Goal: Task Accomplishment & Management: Use online tool/utility

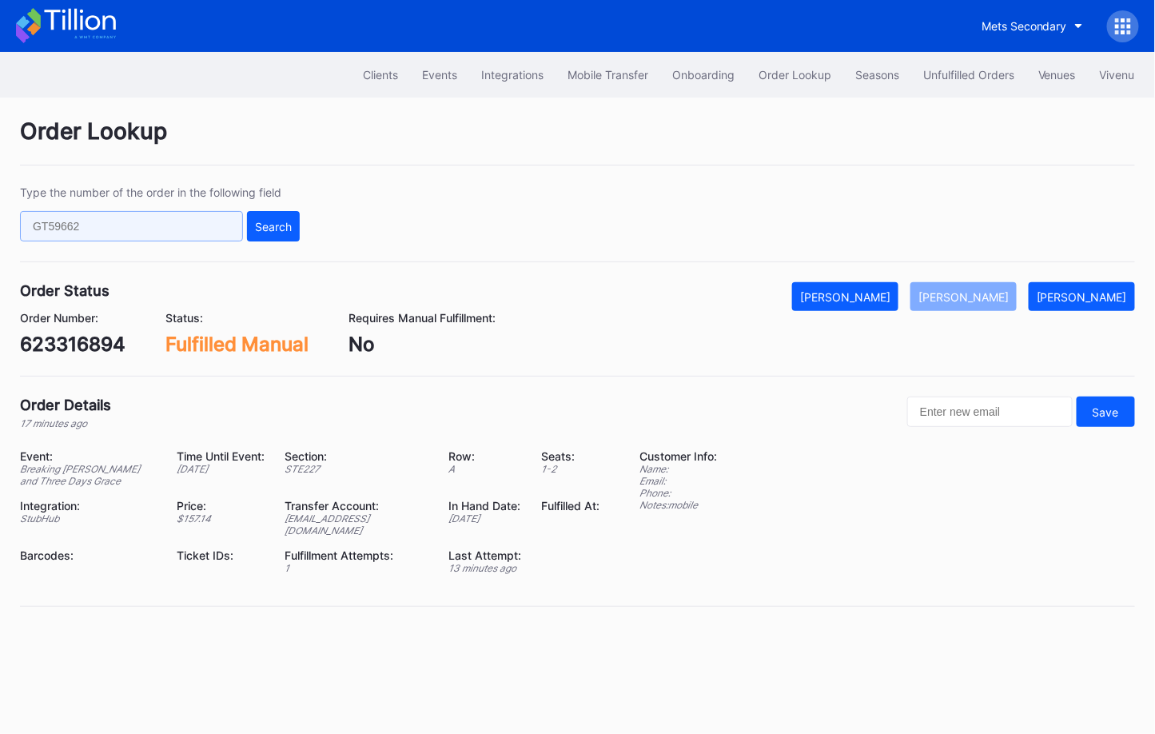
click at [217, 214] on input "text" at bounding box center [131, 226] width 223 height 30
paste input "622310691"
click at [257, 222] on div "Search" at bounding box center [273, 227] width 37 height 14
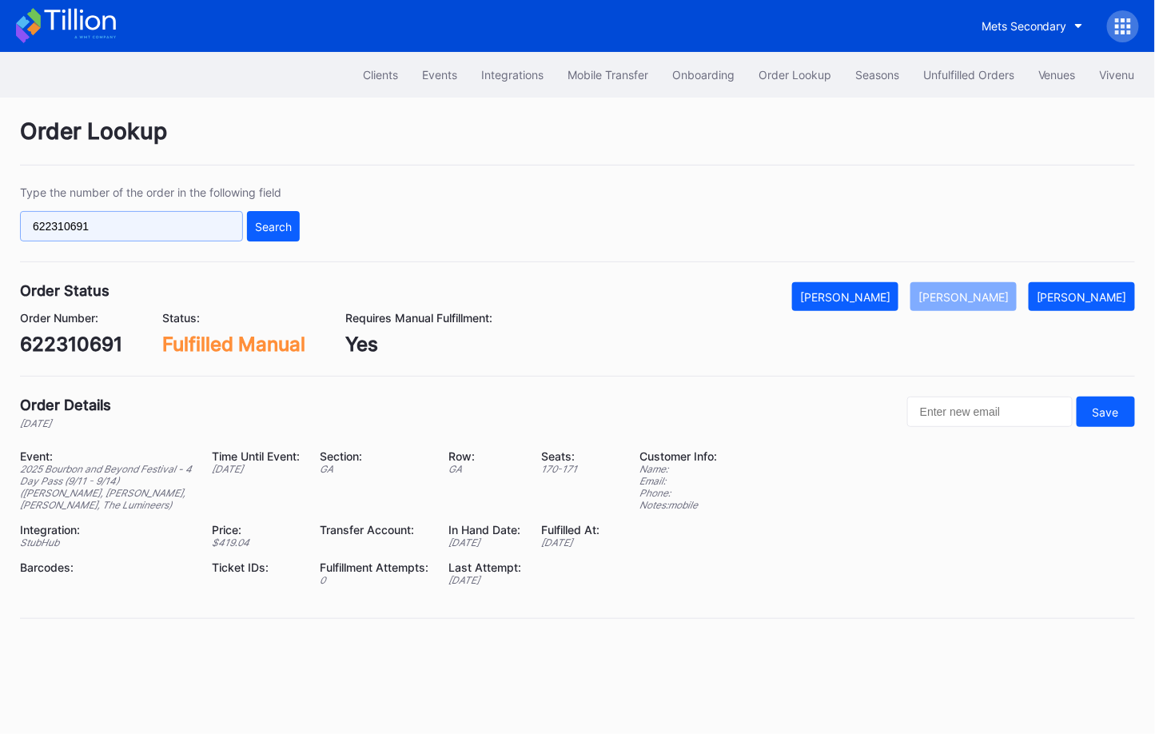
click at [148, 226] on input "622310691" at bounding box center [131, 226] width 223 height 30
paste input "3329839"
type input "623329839"
click at [283, 233] on button "Search" at bounding box center [273, 226] width 53 height 30
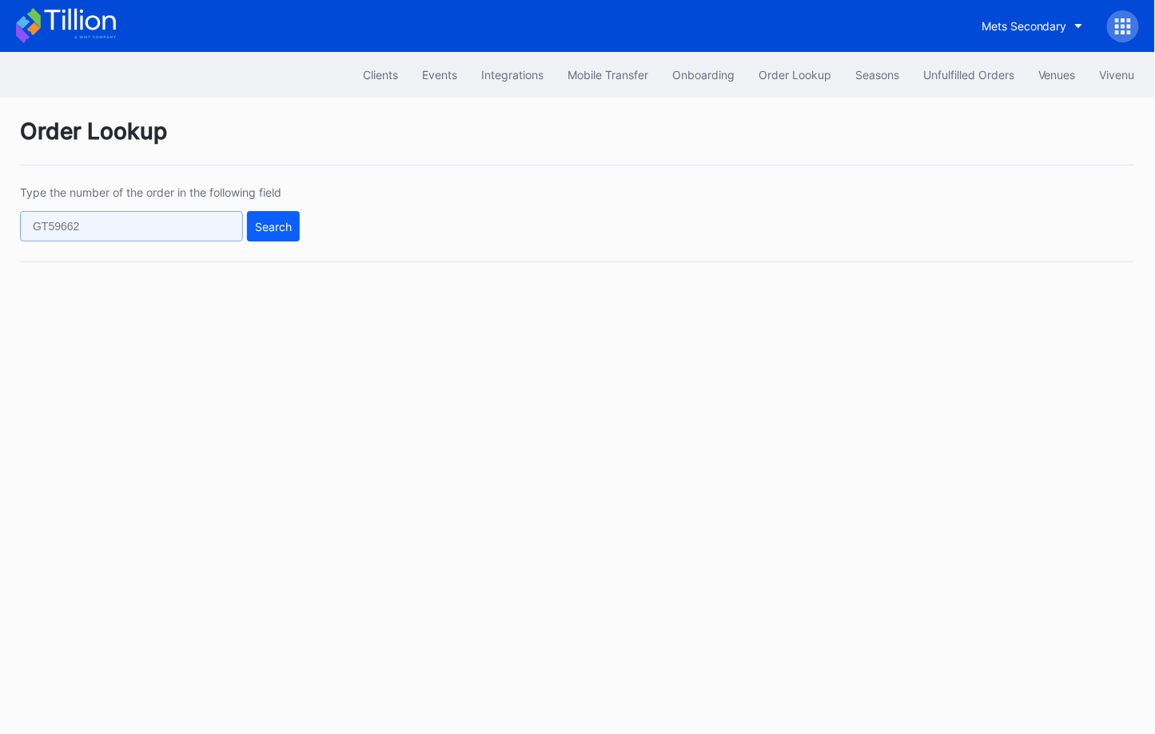
click at [153, 231] on input "text" at bounding box center [131, 226] width 223 height 30
paste input "623329839"
type input "623329839"
click at [260, 221] on div "Search" at bounding box center [273, 227] width 37 height 14
